Goal: Information Seeking & Learning: Learn about a topic

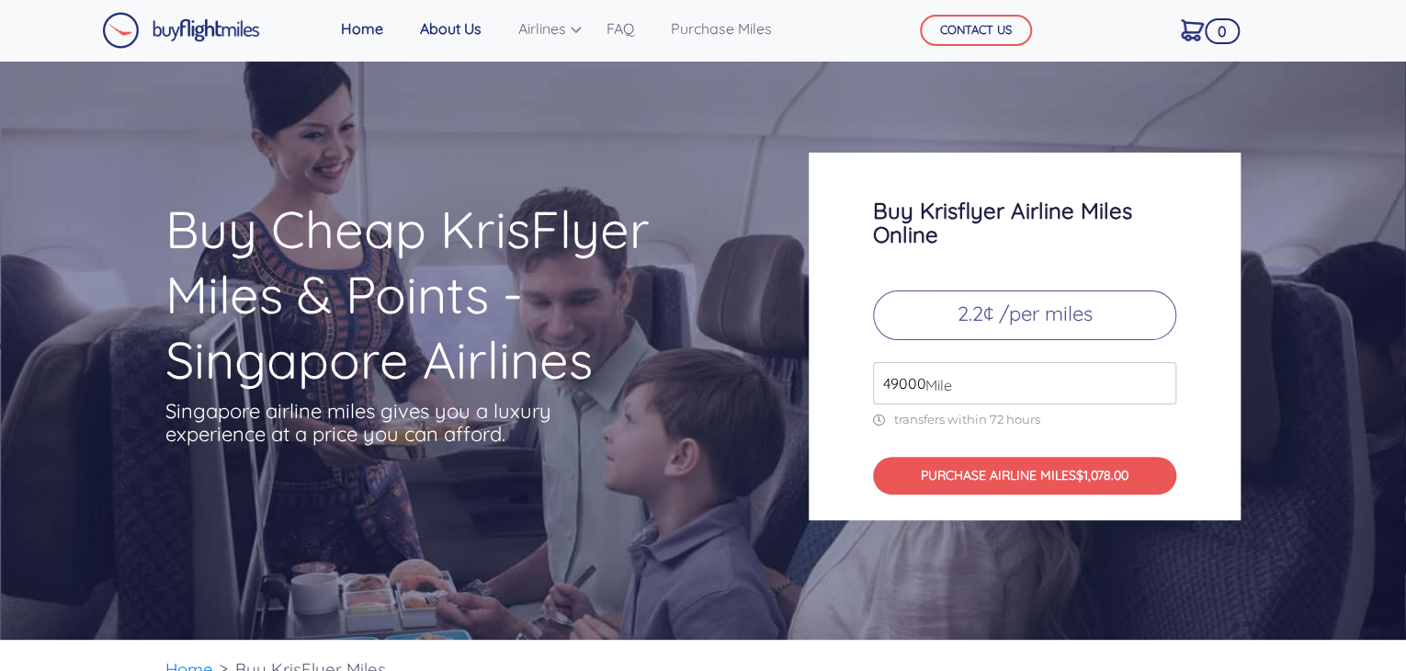
click at [466, 26] on link "About Us" at bounding box center [451, 28] width 76 height 37
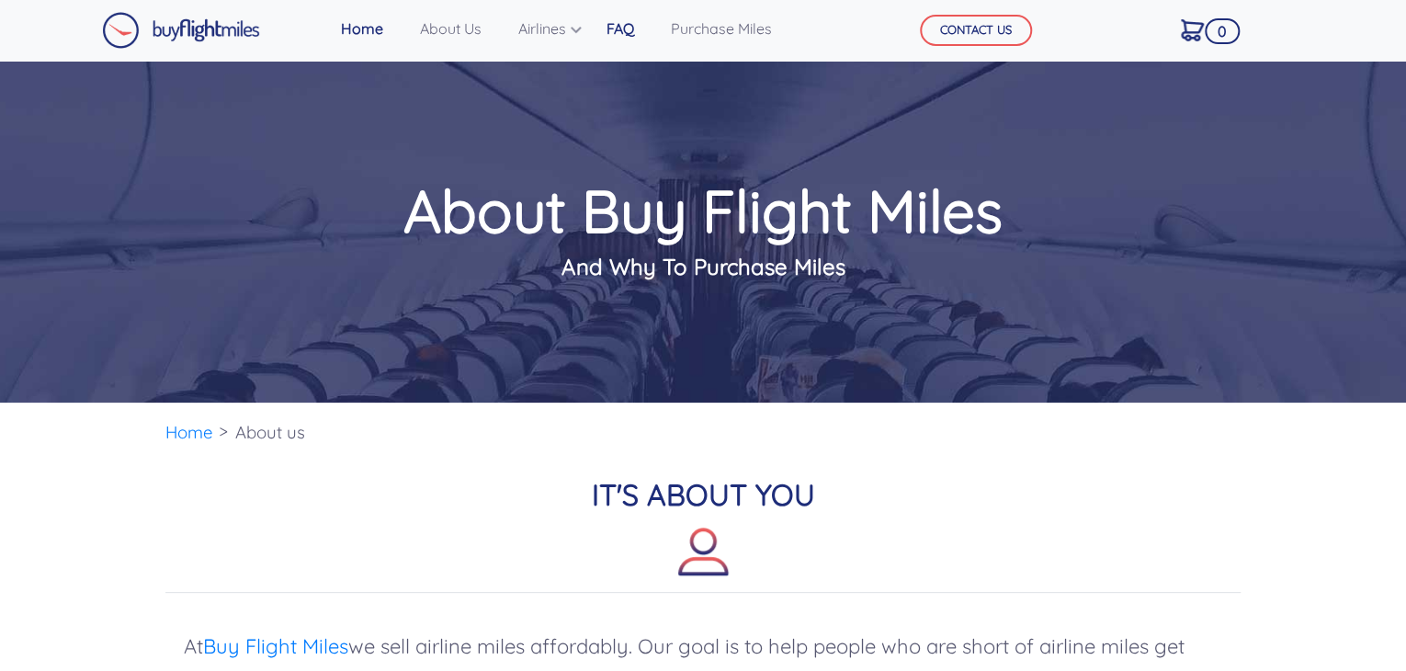
click at [626, 27] on link "FAQ" at bounding box center [620, 28] width 42 height 37
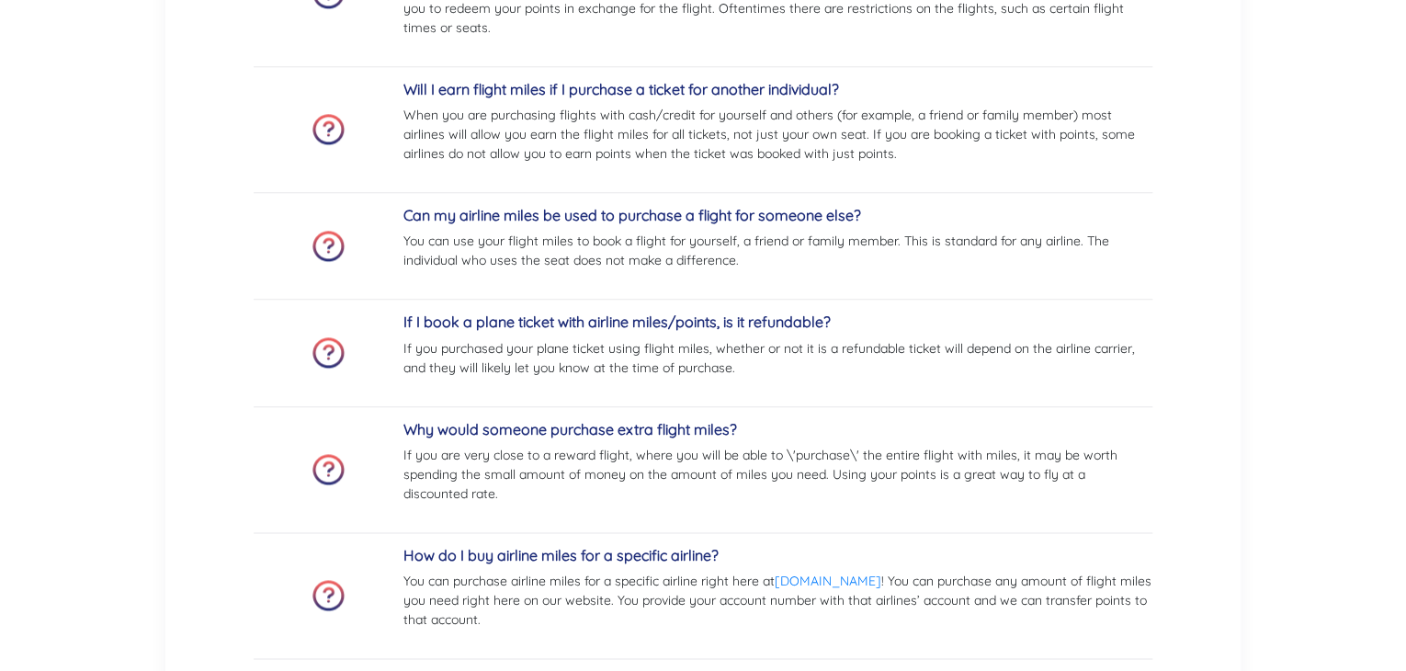
scroll to position [919, 0]
